Goal: Navigation & Orientation: Find specific page/section

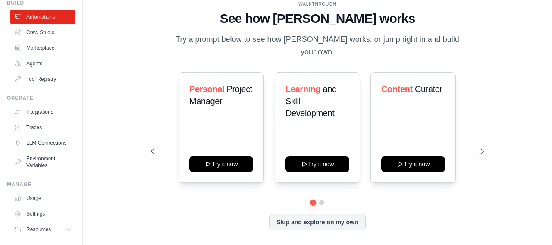
scroll to position [65, 0]
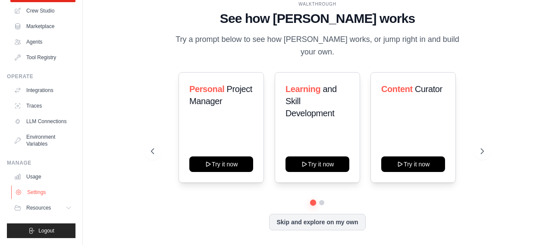
click at [44, 190] on link "Settings" at bounding box center [43, 192] width 65 height 14
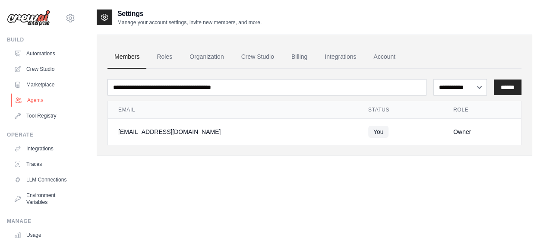
click at [38, 101] on link "Agents" at bounding box center [43, 100] width 65 height 14
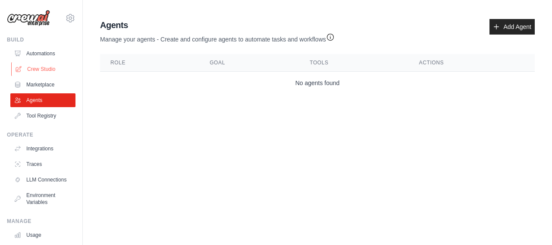
click at [42, 69] on link "Crew Studio" at bounding box center [43, 69] width 65 height 14
